Goal: Task Accomplishment & Management: Use online tool/utility

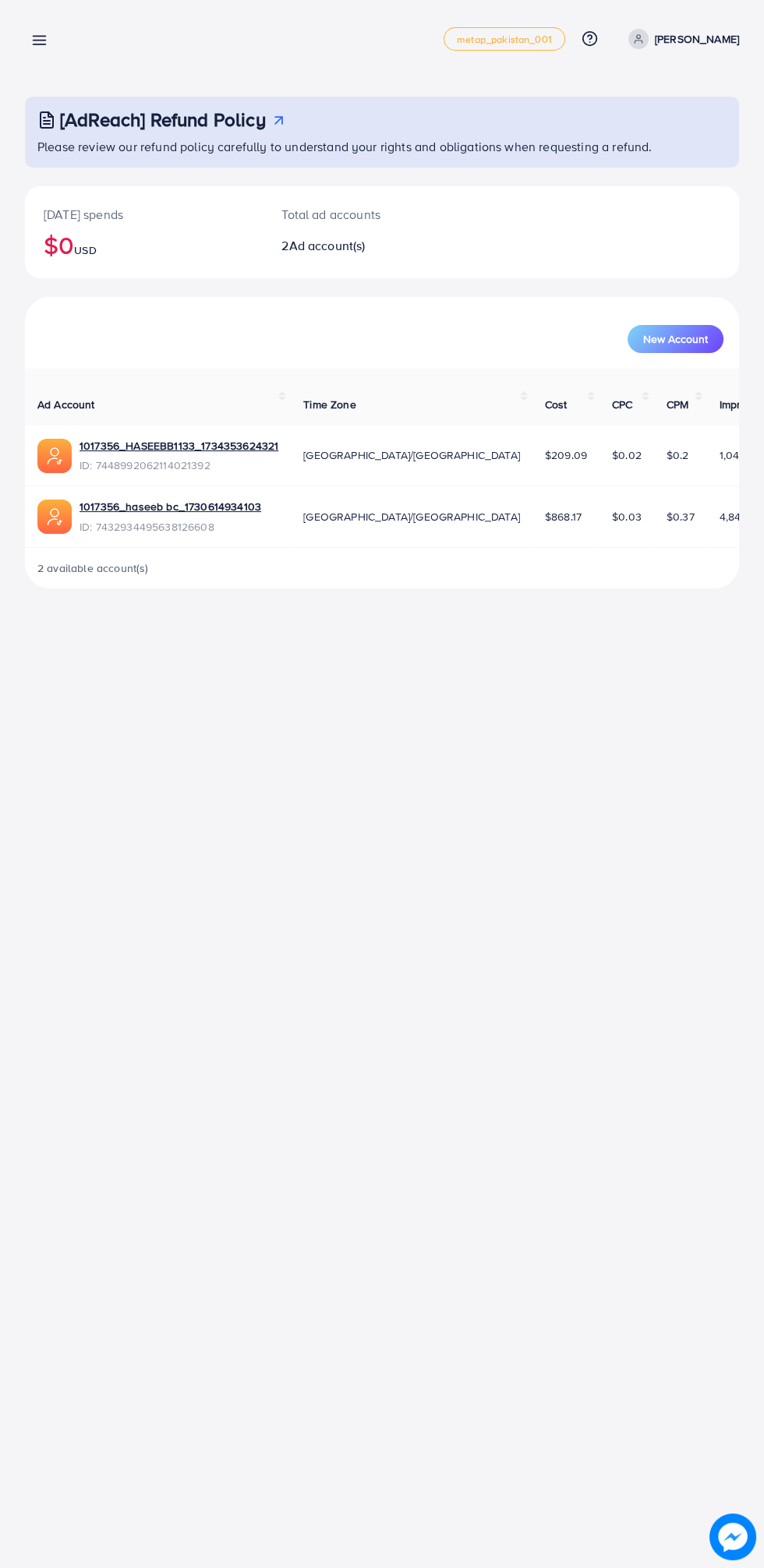
click at [41, 41] on line at bounding box center [39, 41] width 12 height 0
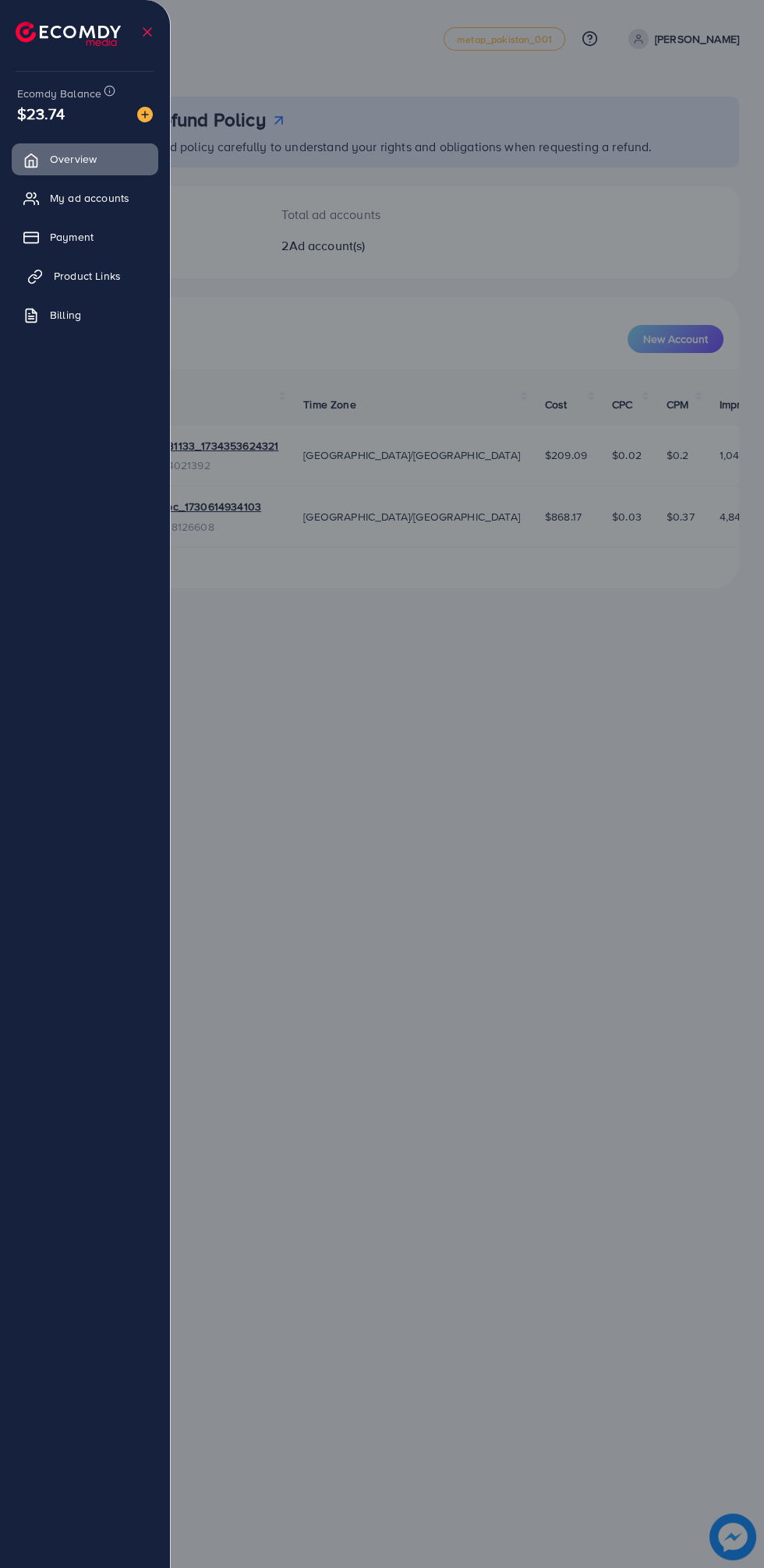
click at [25, 283] on link "Product Links" at bounding box center [85, 276] width 146 height 32
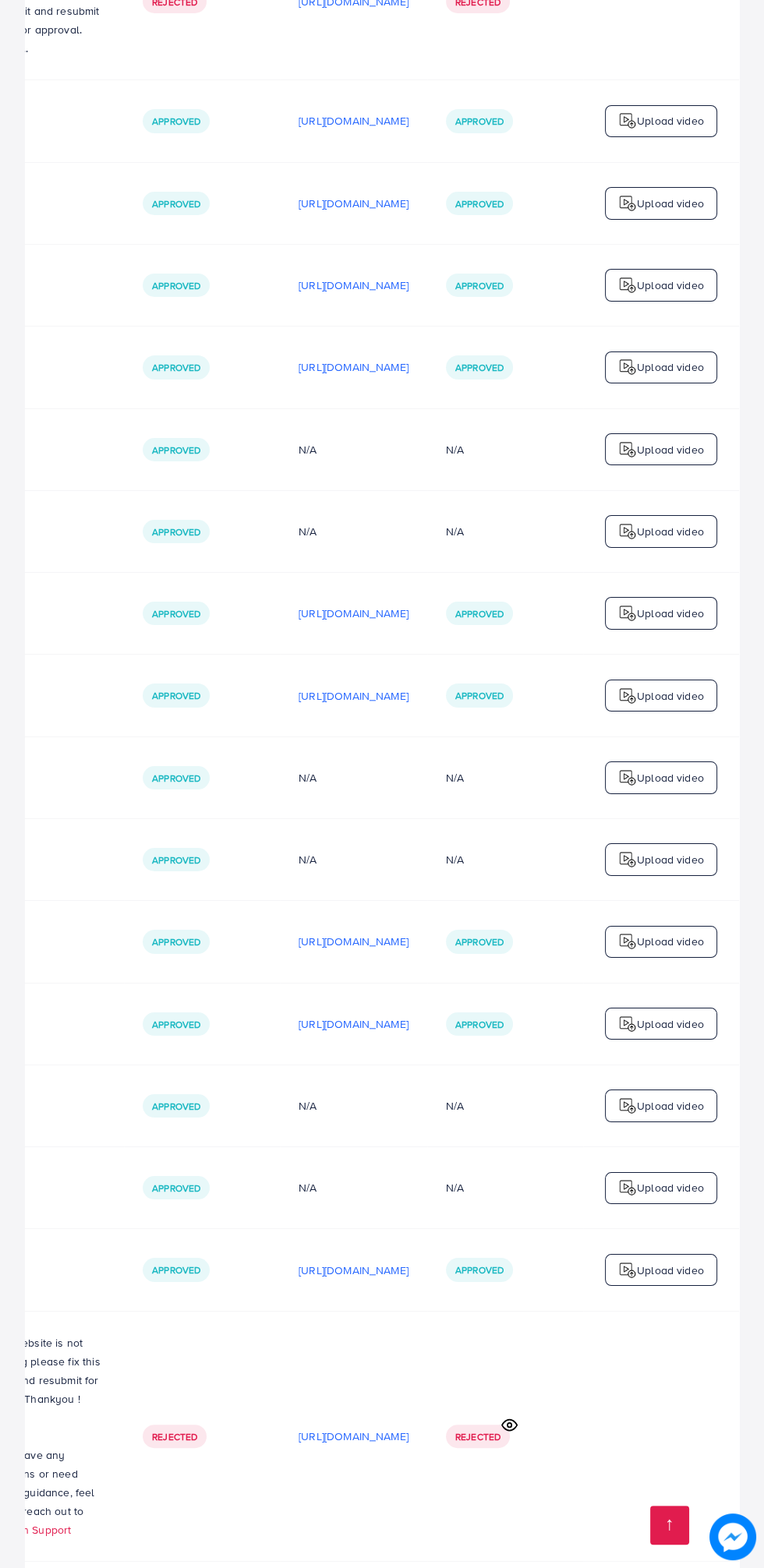
scroll to position [0, 599]
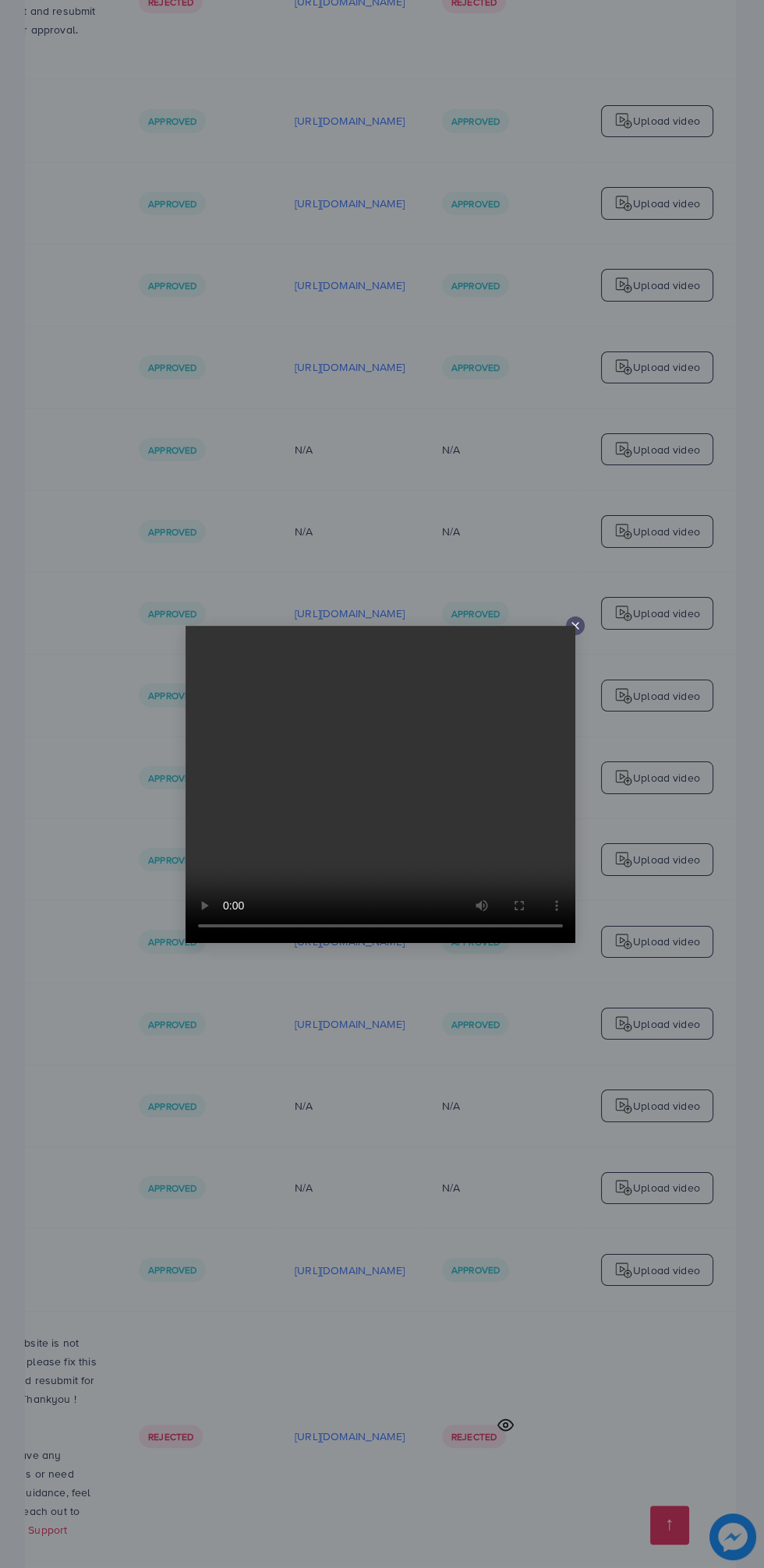
click at [575, 622] on icon at bounding box center [575, 625] width 12 height 12
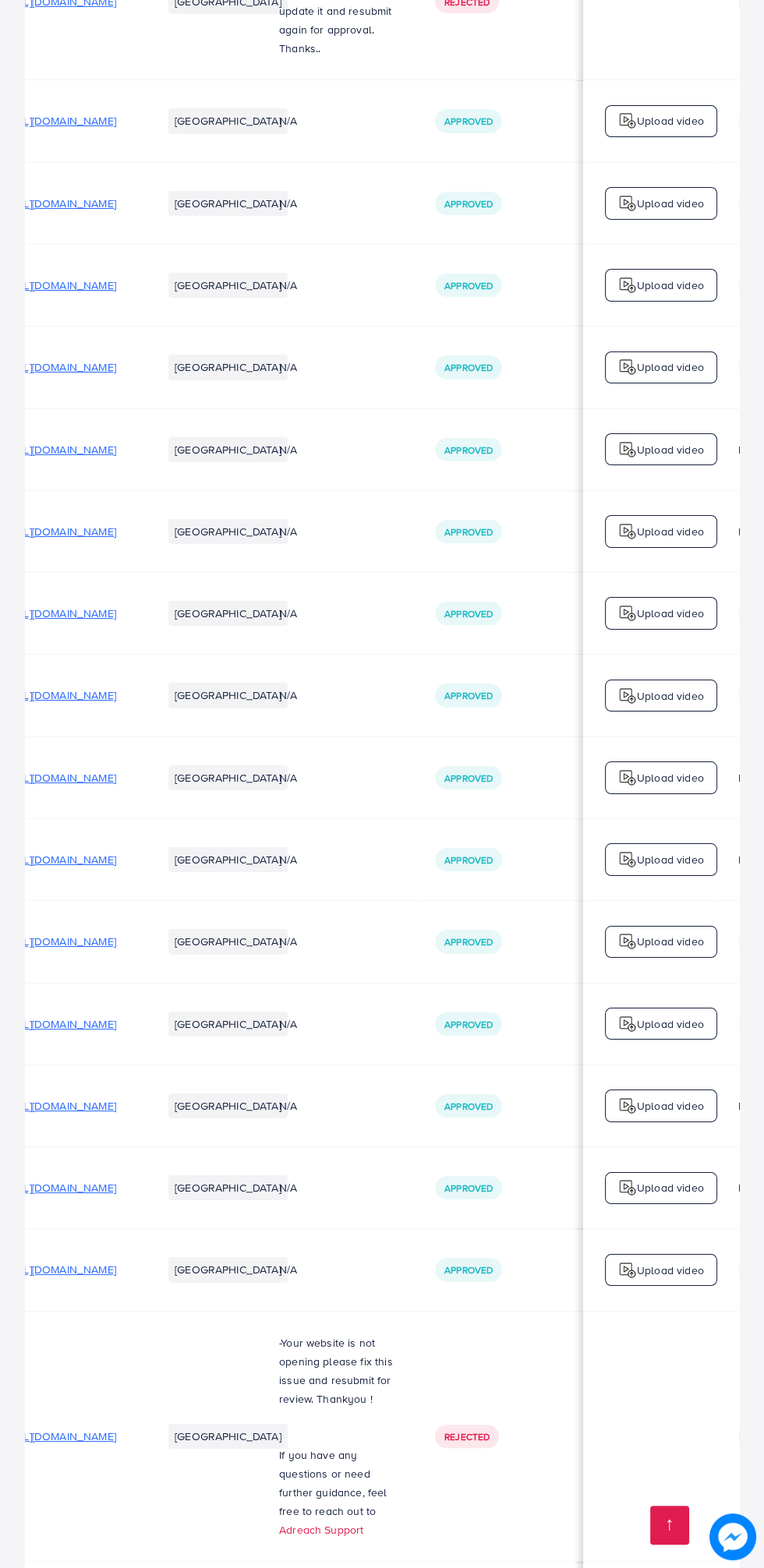
scroll to position [0, 28]
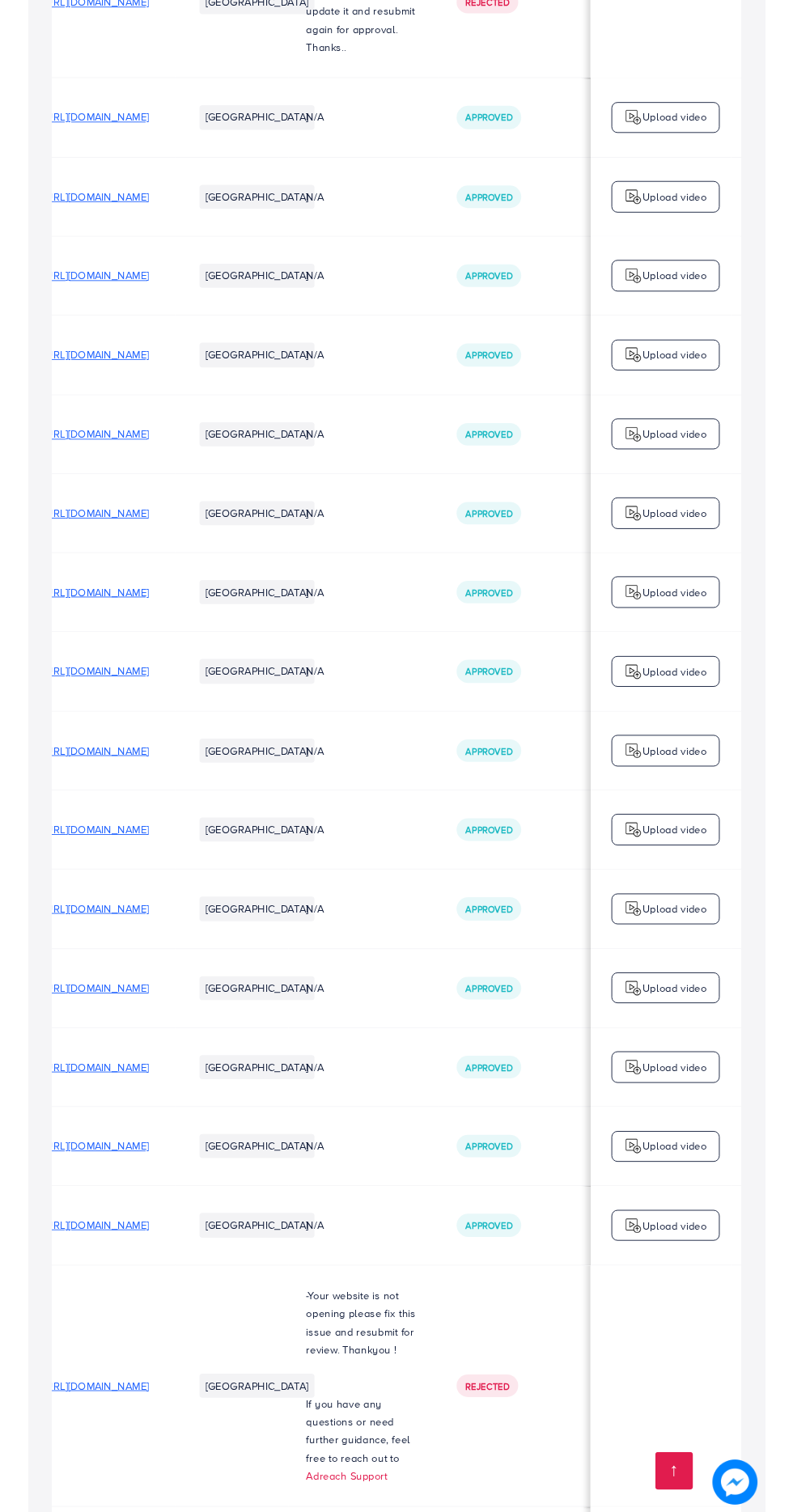
scroll to position [8571, 0]
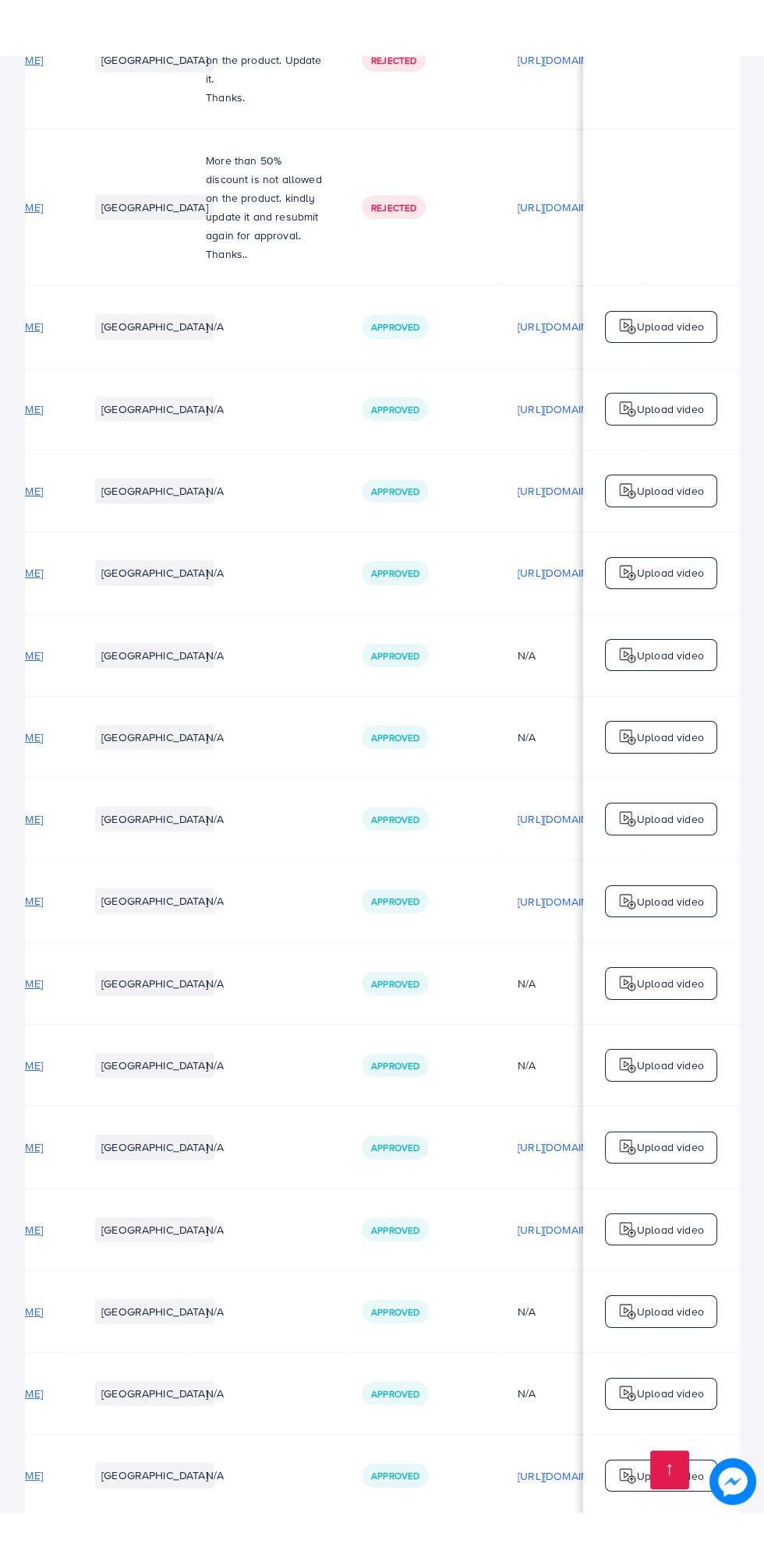
scroll to position [0, 110]
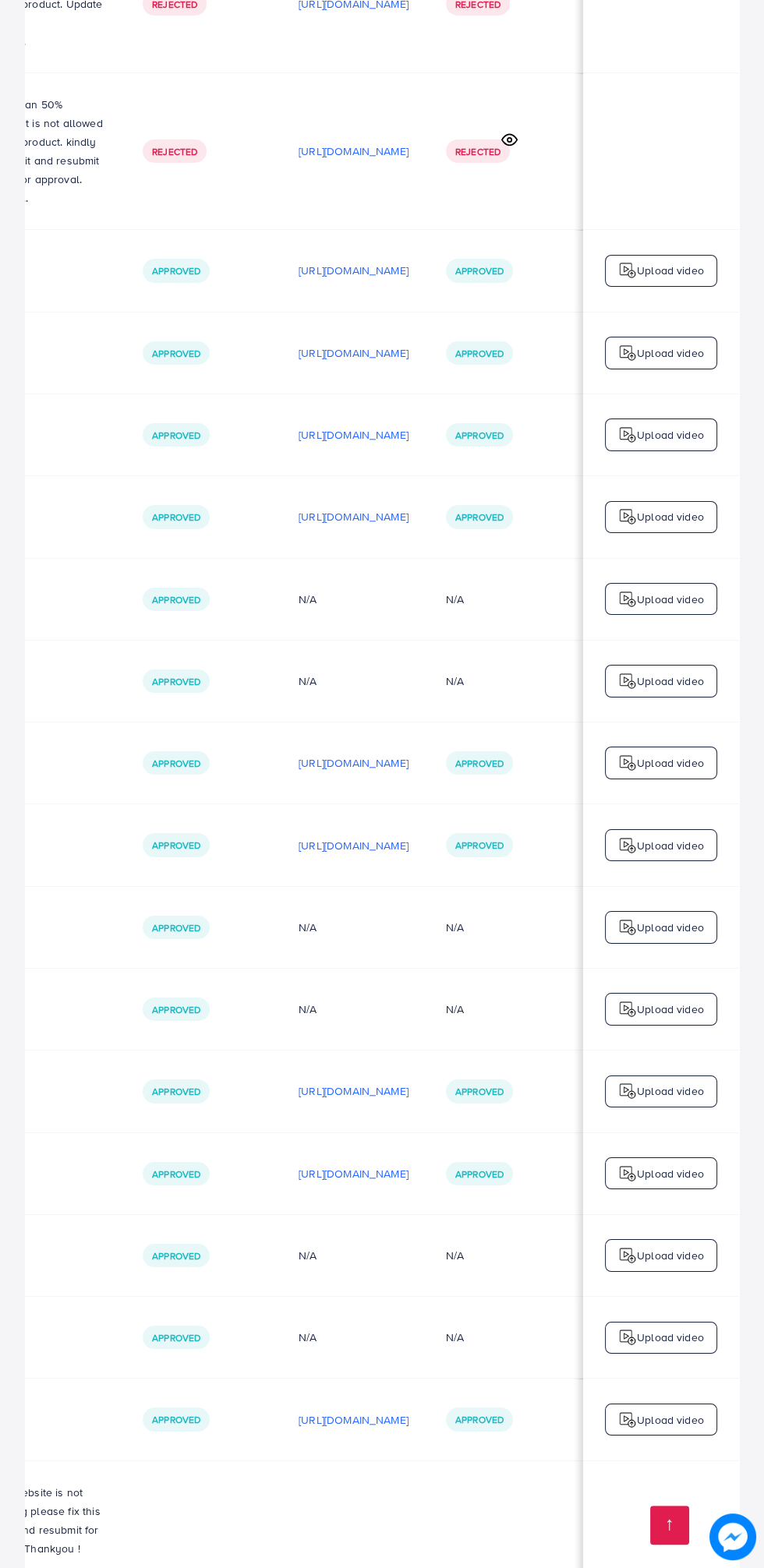
scroll to position [0, 602]
